Goal: Transaction & Acquisition: Purchase product/service

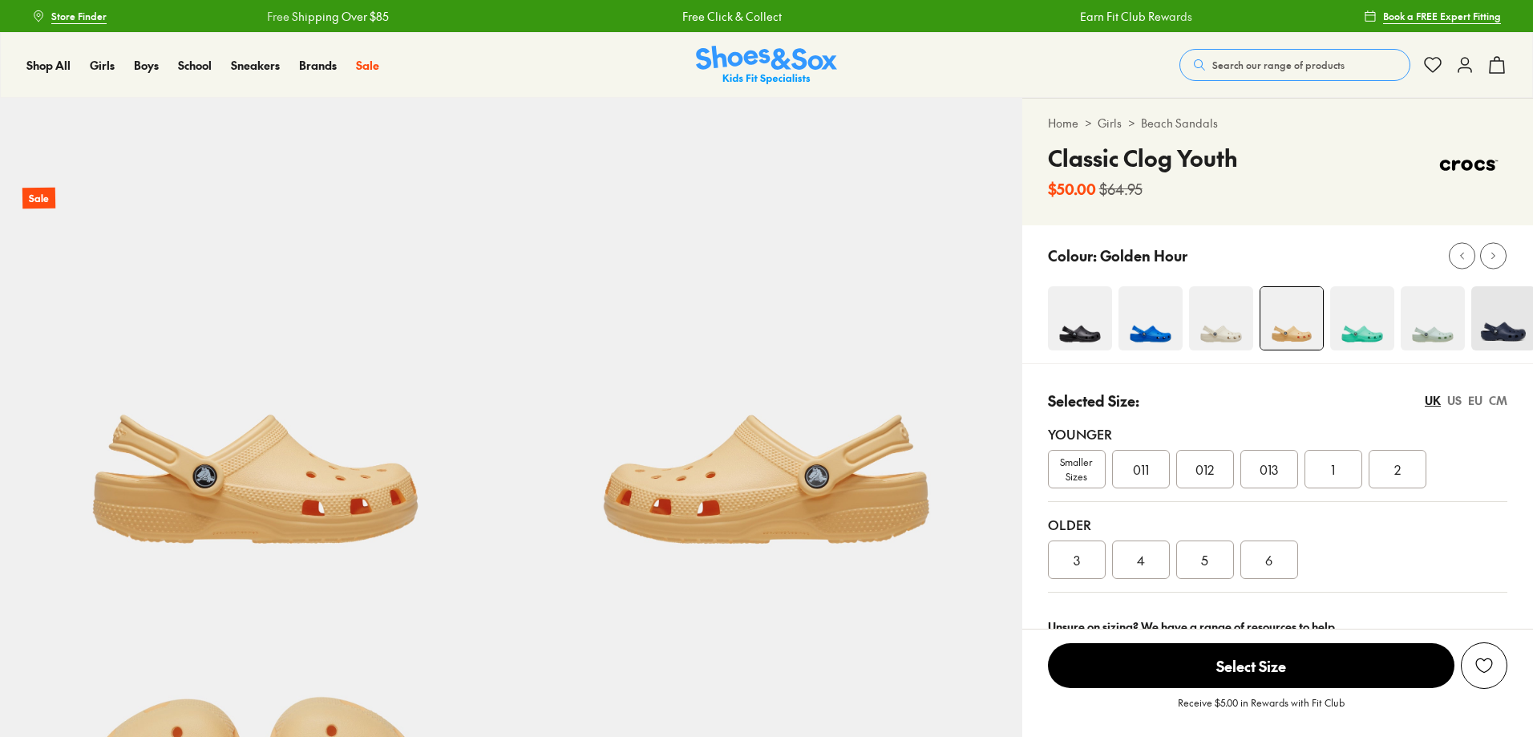
select select "*"
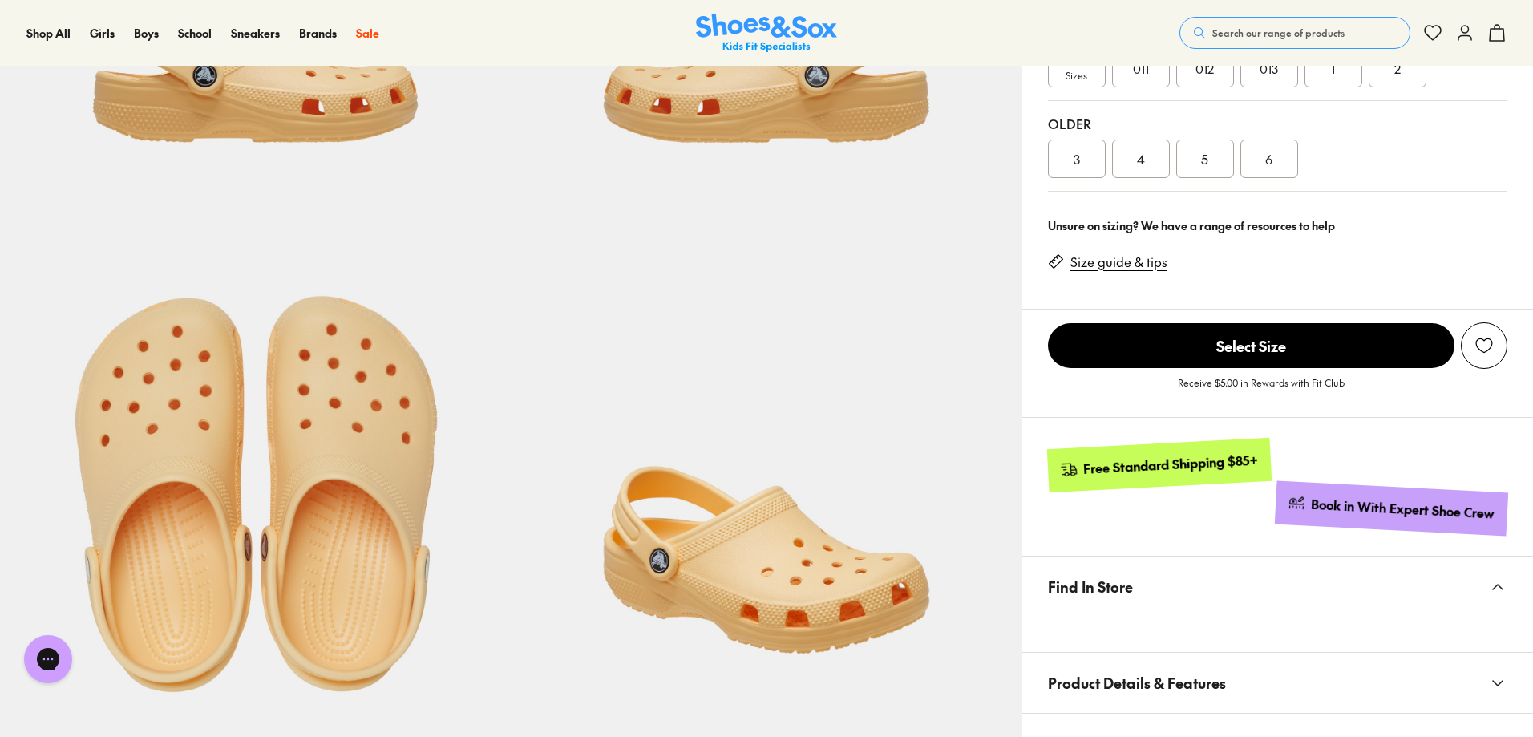
click at [1280, 20] on button "Search our range of products" at bounding box center [1294, 33] width 231 height 32
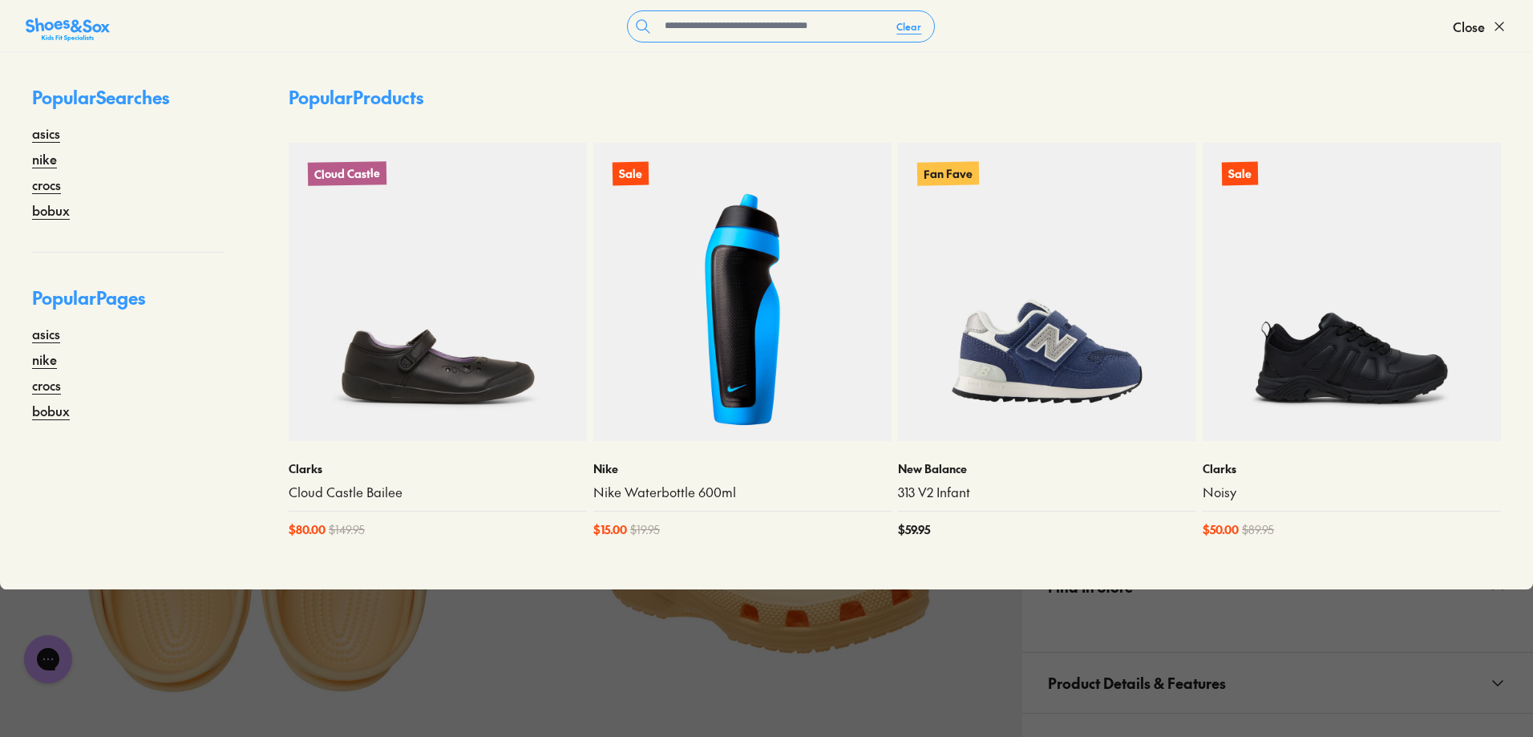
click at [1295, 38] on form "Clear" at bounding box center [781, 26] width 1343 height 32
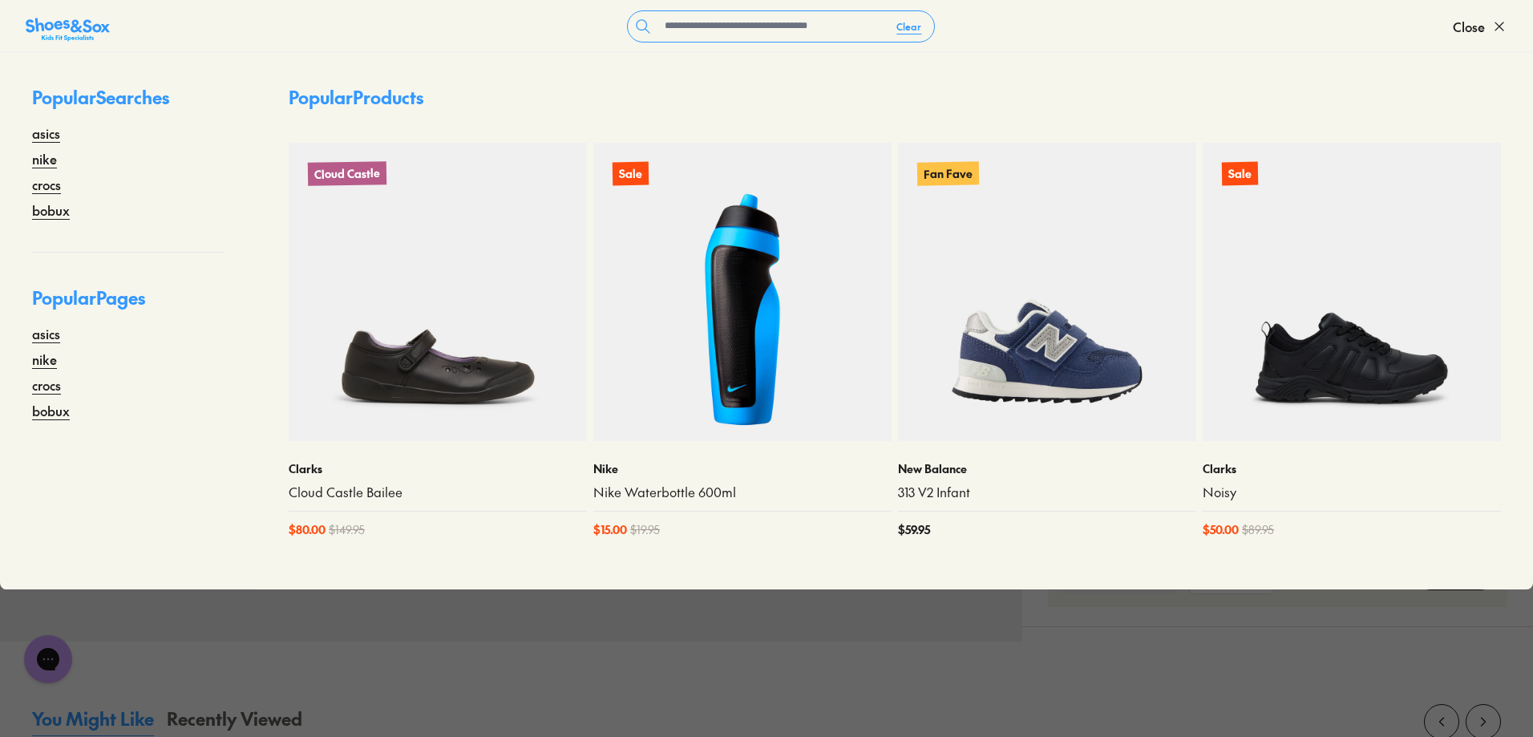
scroll to position [1045, 0]
click at [750, 14] on input "text" at bounding box center [770, 26] width 225 height 30
type input "**********"
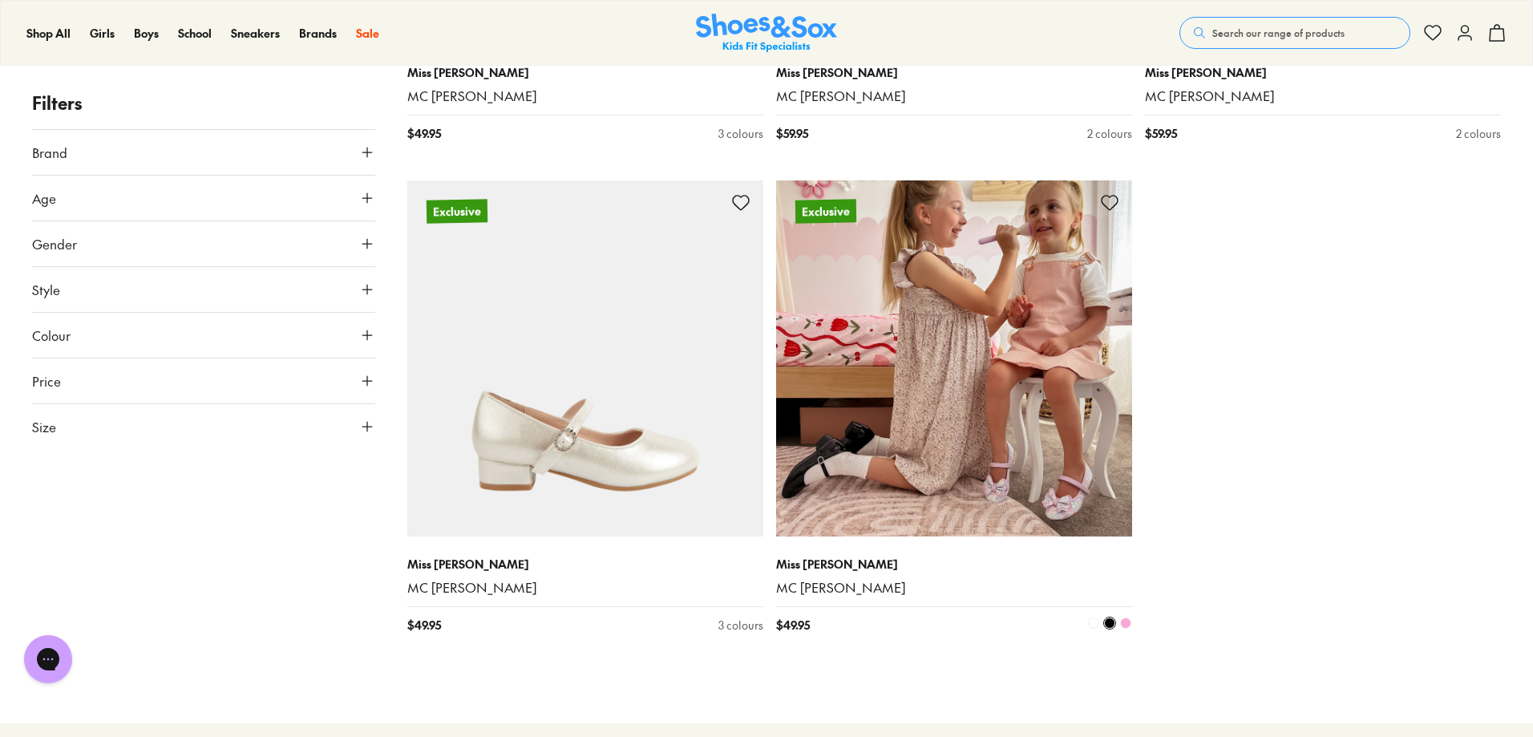
scroll to position [1042, 0]
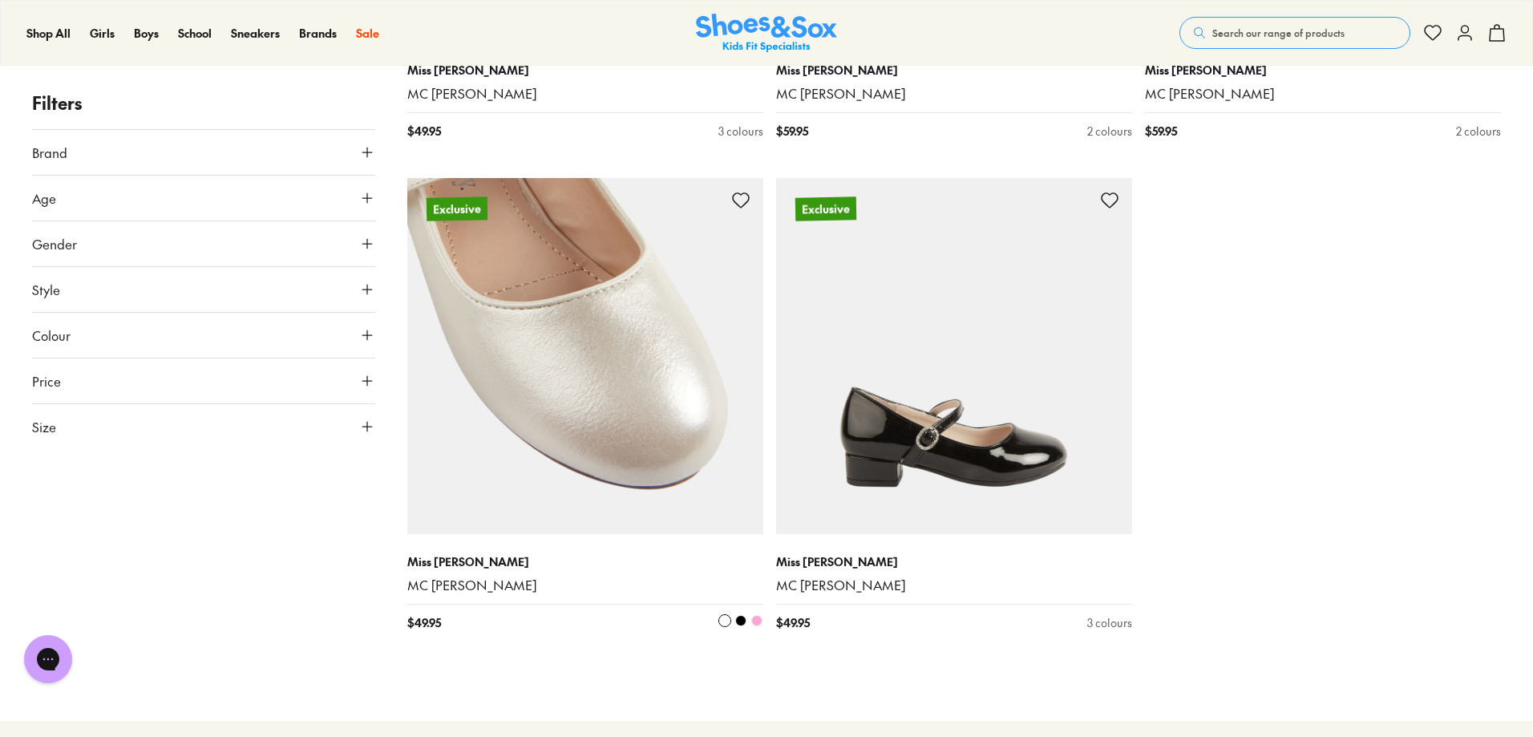
click at [617, 435] on img at bounding box center [585, 356] width 356 height 356
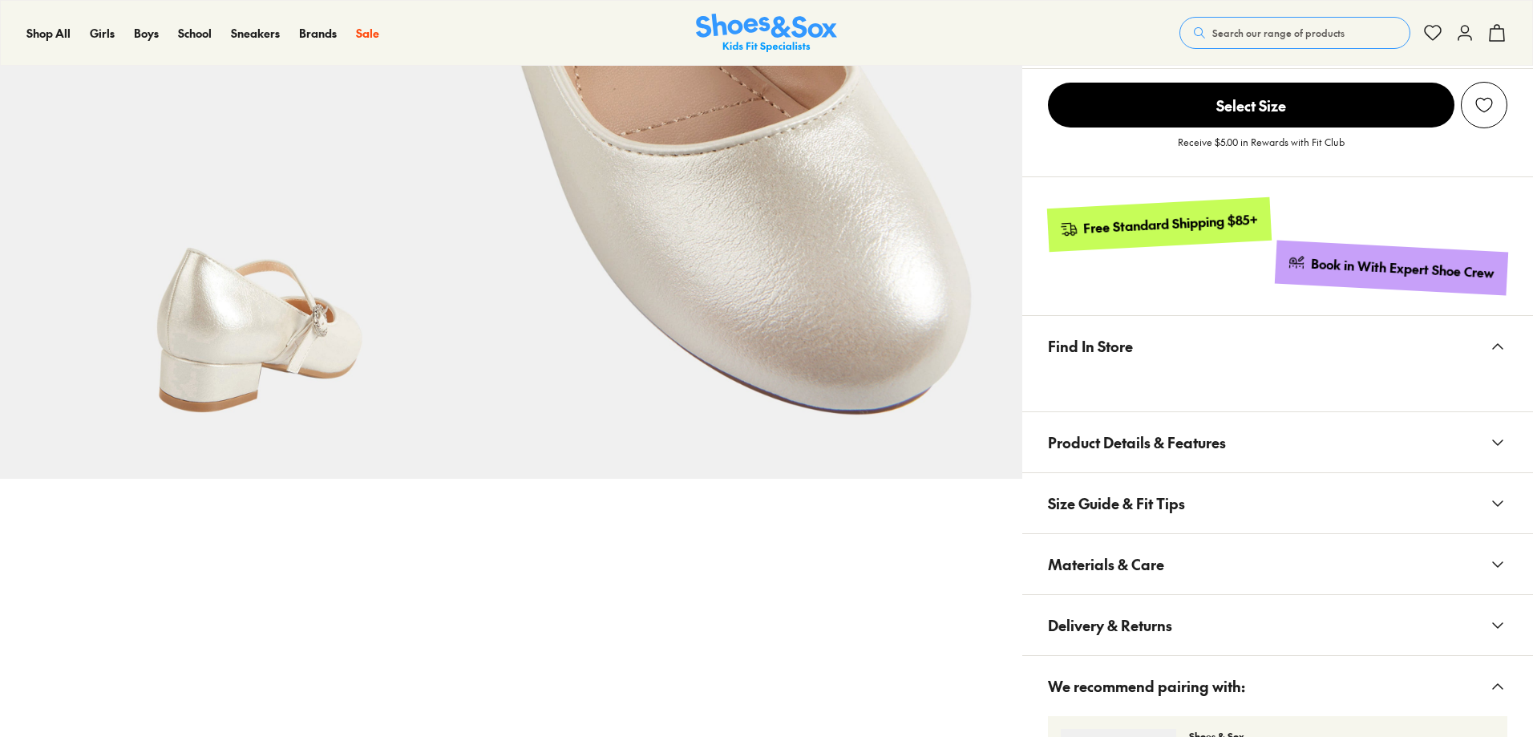
click at [1094, 559] on span "Materials & Care" at bounding box center [1106, 563] width 116 height 47
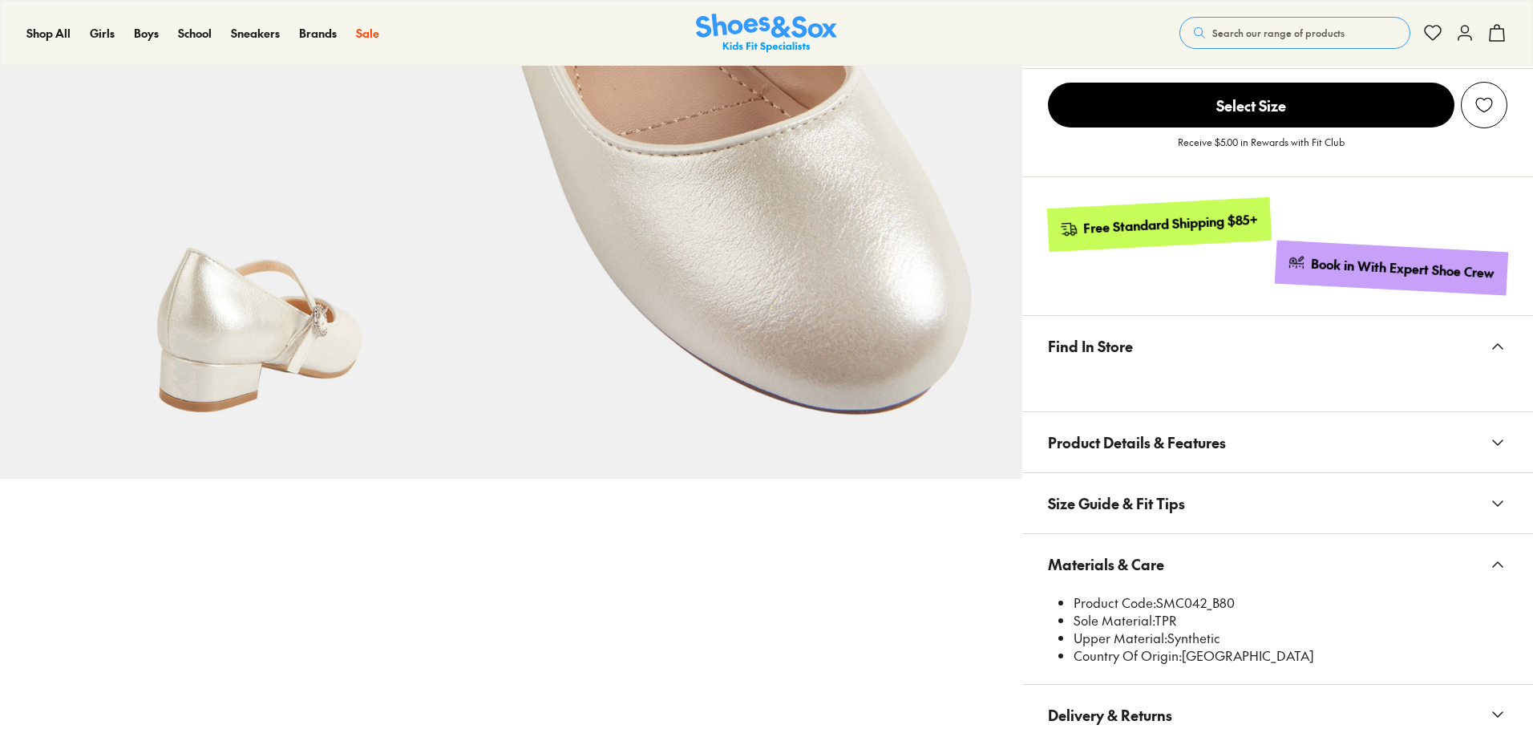
scroll to position [639, 0]
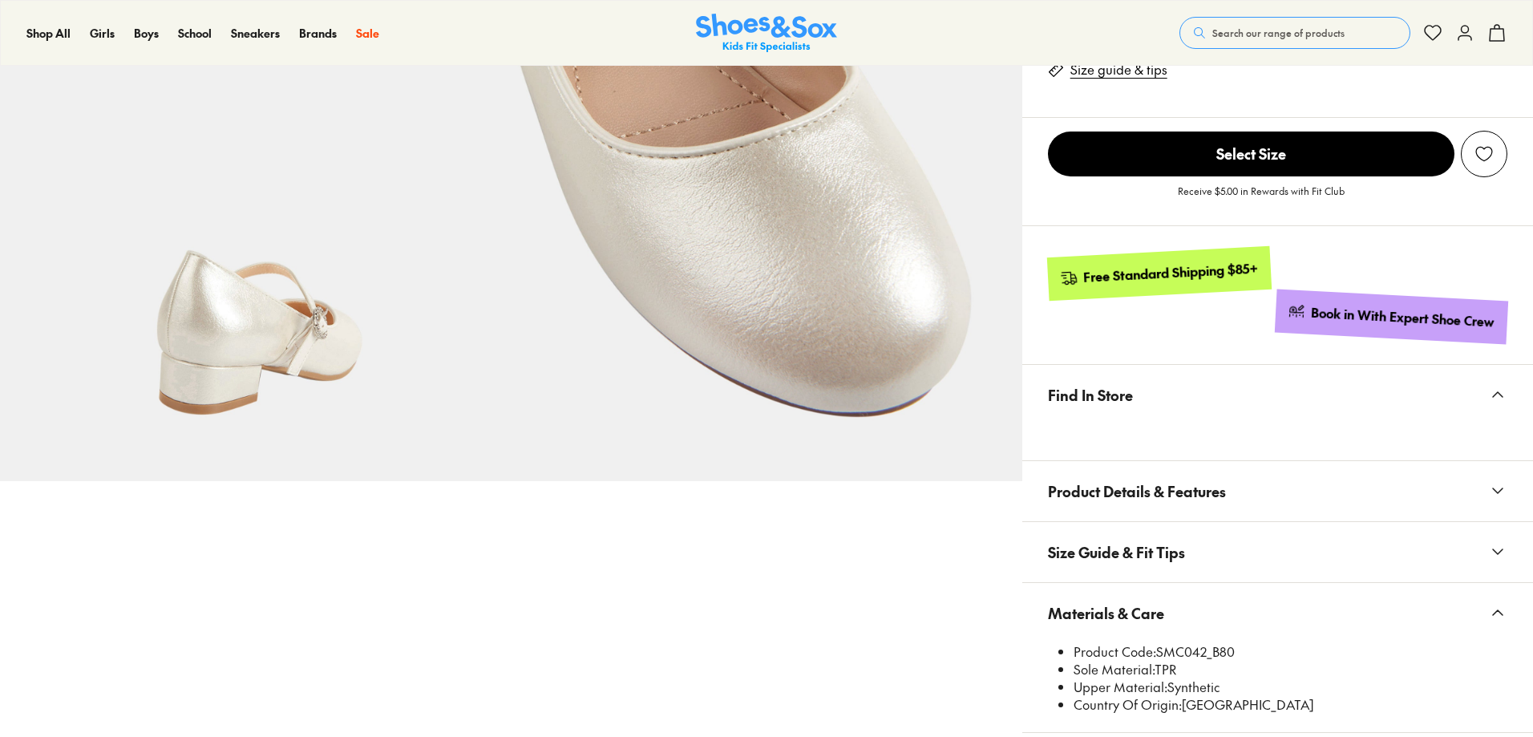
select select "*"
drag, startPoint x: 1207, startPoint y: 649, endPoint x: 1161, endPoint y: 650, distance: 45.7
click at [1161, 650] on li "Product Code: SMC042_B80" at bounding box center [1291, 652] width 434 height 18
copy li "SMC042"
